Goal: Task Accomplishment & Management: Use online tool/utility

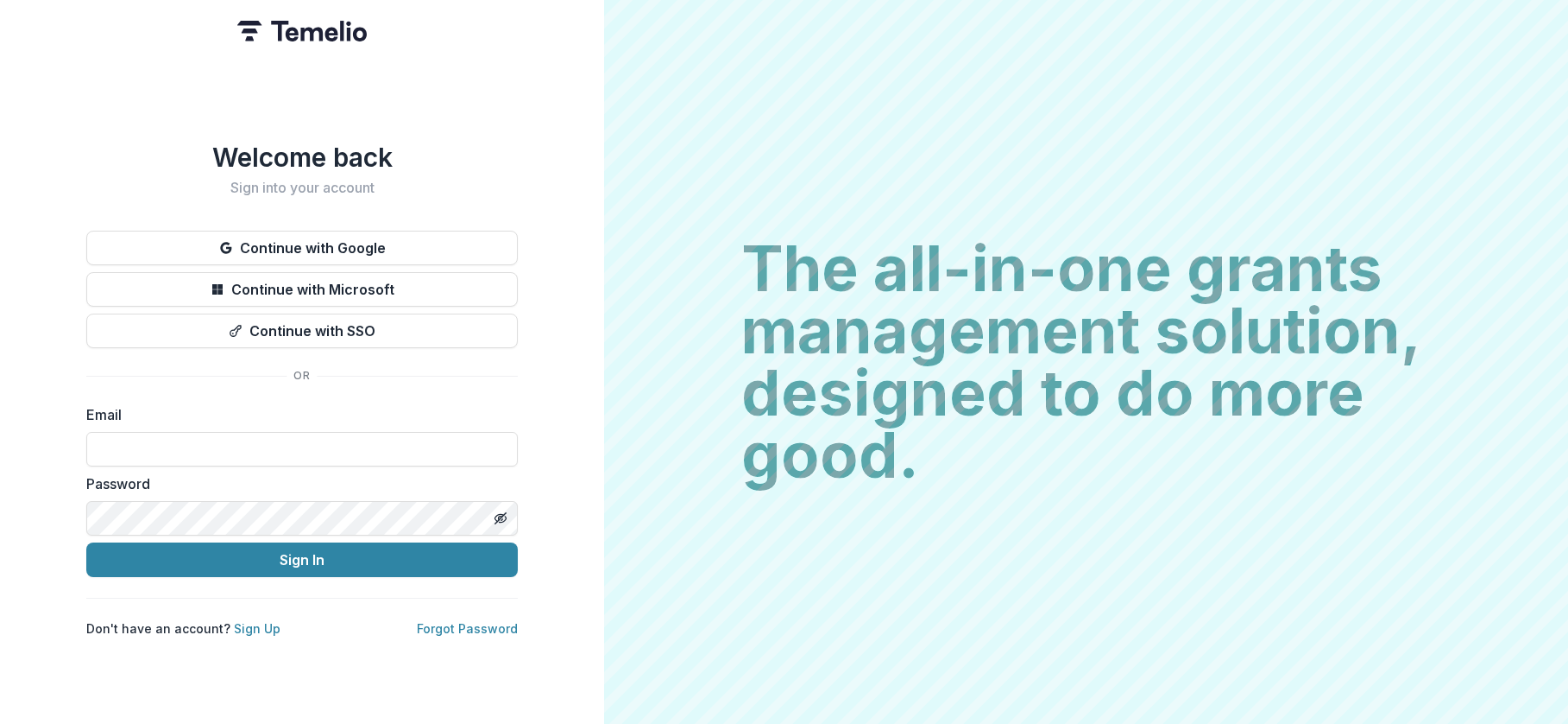
click at [205, 414] on label "Email" at bounding box center [296, 414] width 421 height 21
click at [114, 406] on label "Email" at bounding box center [296, 414] width 421 height 21
click at [98, 412] on label "Email" at bounding box center [296, 414] width 421 height 21
click at [123, 404] on label "Email" at bounding box center [296, 414] width 421 height 21
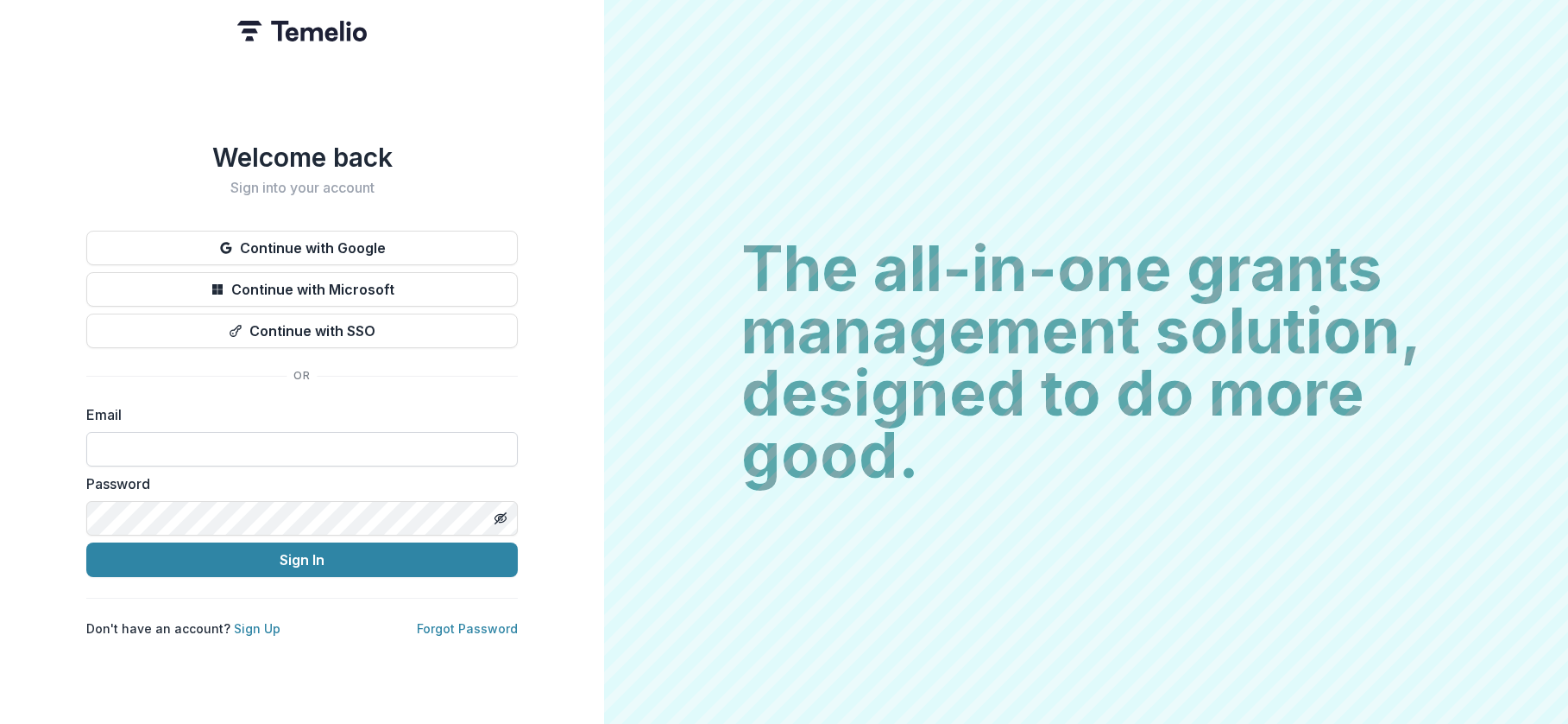
click at [128, 457] on input at bounding box center [302, 449] width 432 height 35
type input "**********"
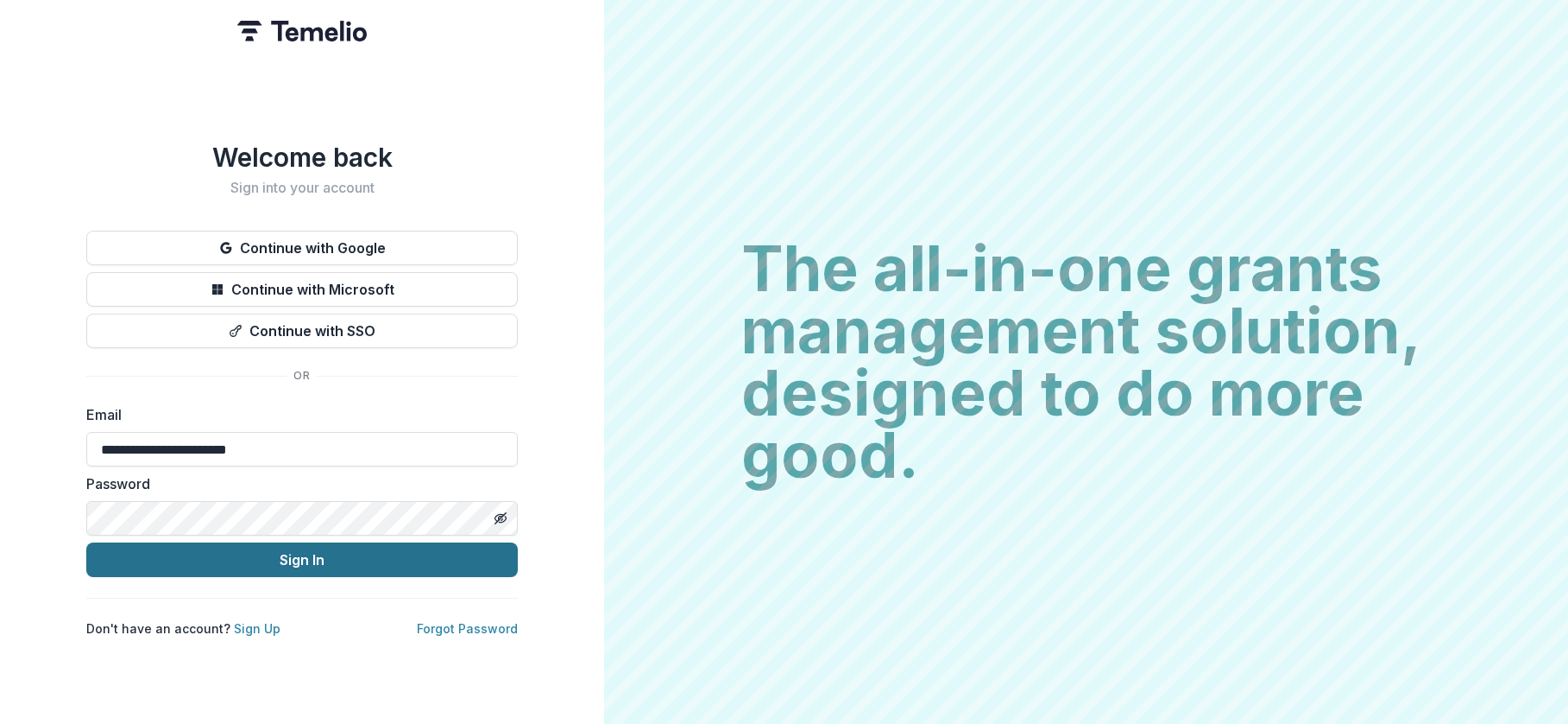
click at [253, 552] on button "Sign In" at bounding box center [302, 559] width 432 height 35
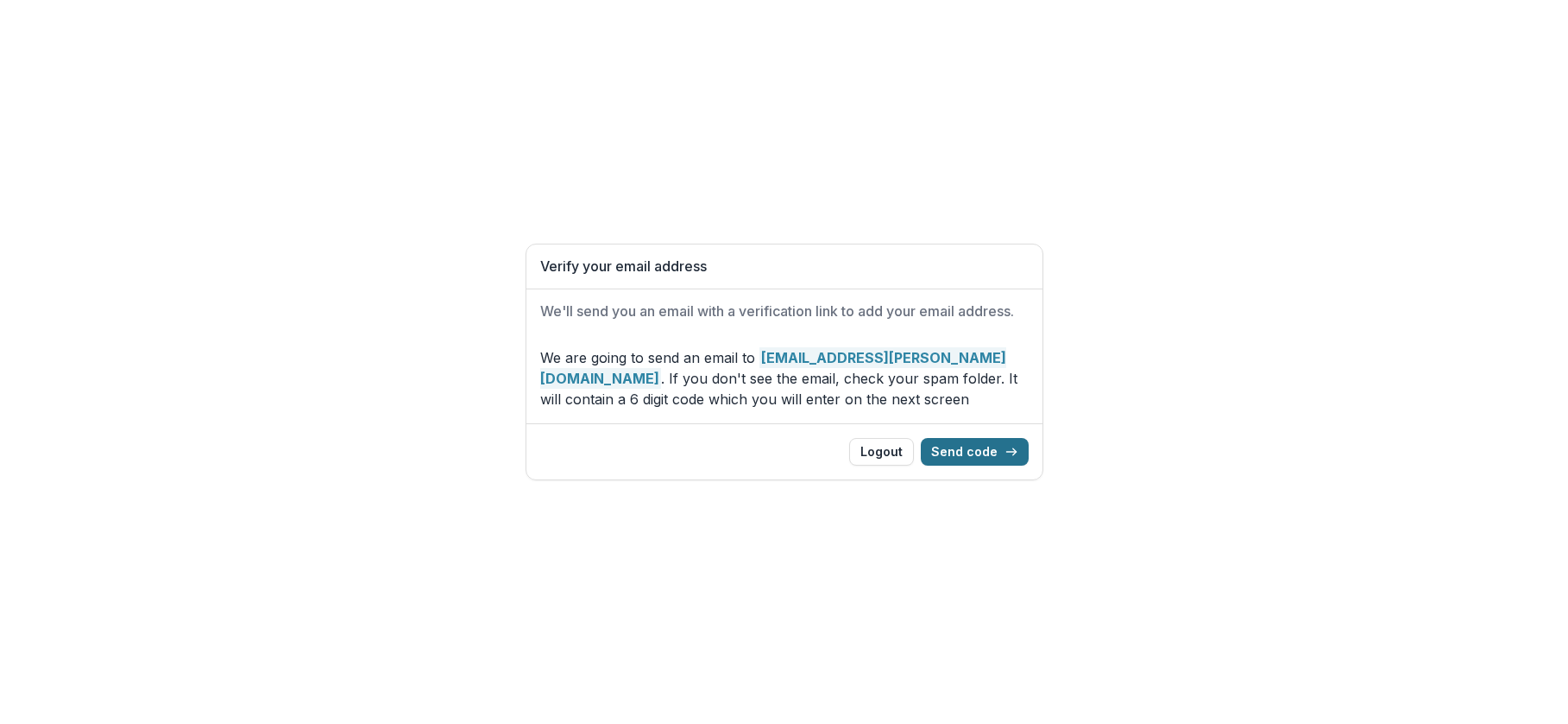
click at [985, 450] on button "Send code" at bounding box center [974, 451] width 108 height 27
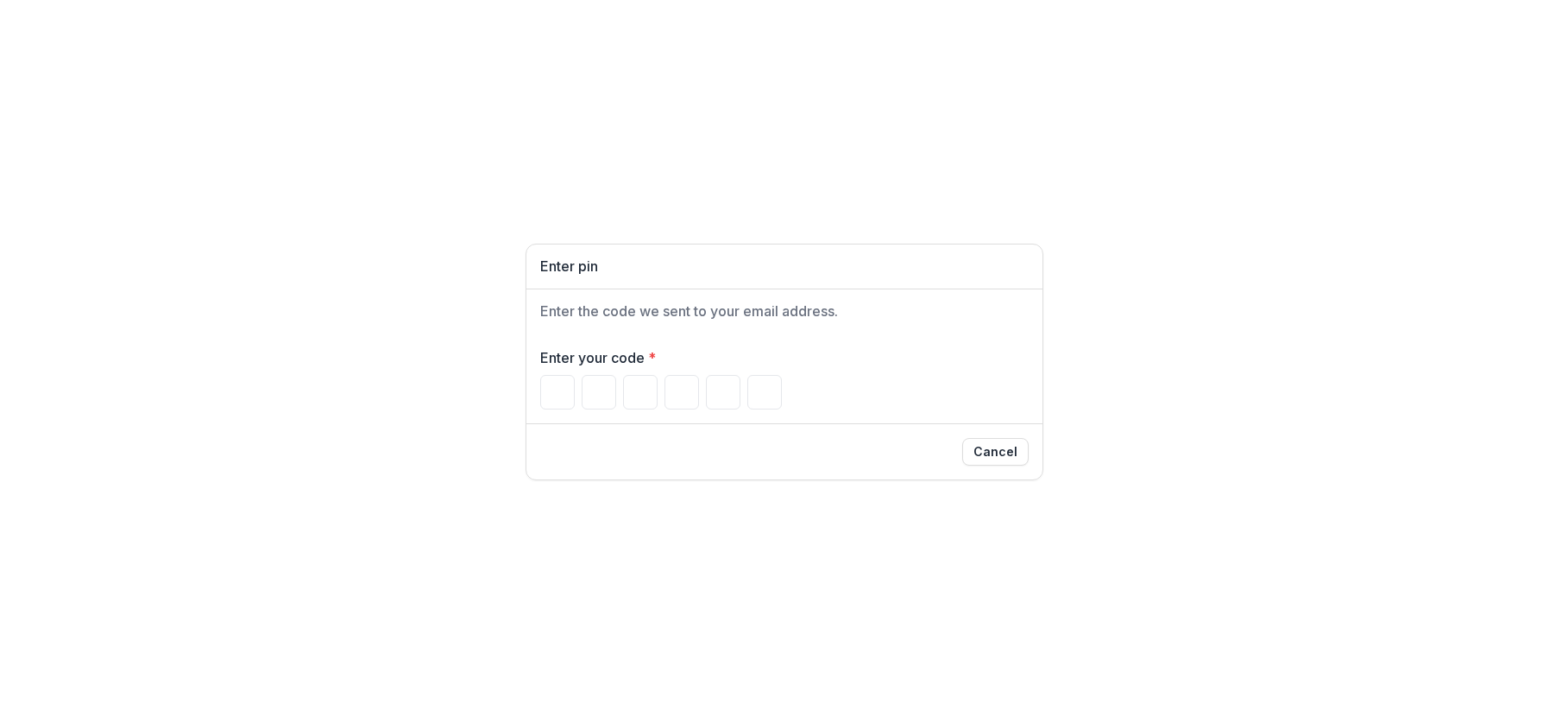
type input "*"
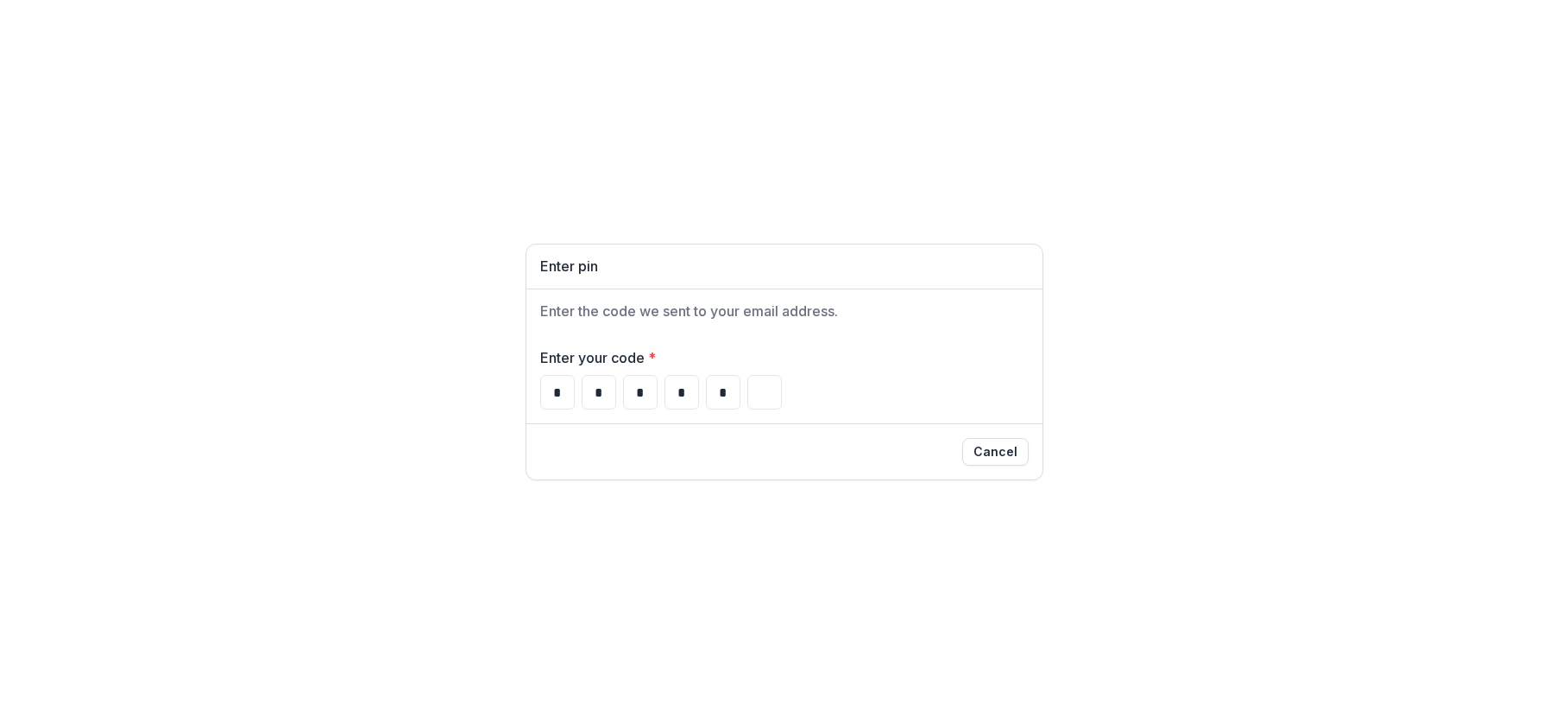
type input "*"
